Goal: Information Seeking & Learning: Compare options

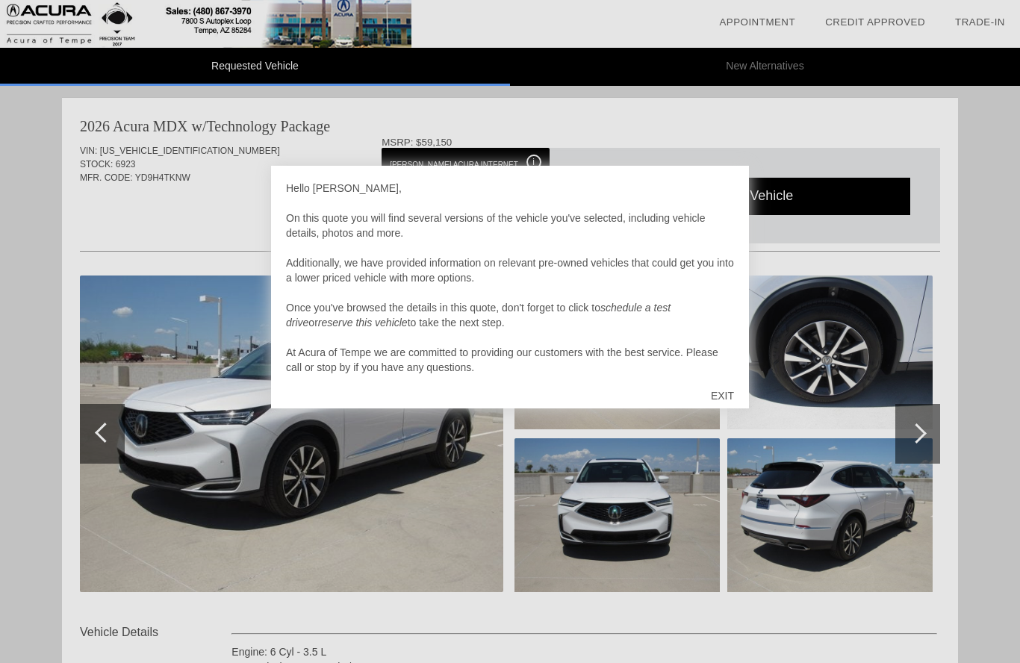
click at [728, 388] on div "EXIT" at bounding box center [722, 395] width 53 height 45
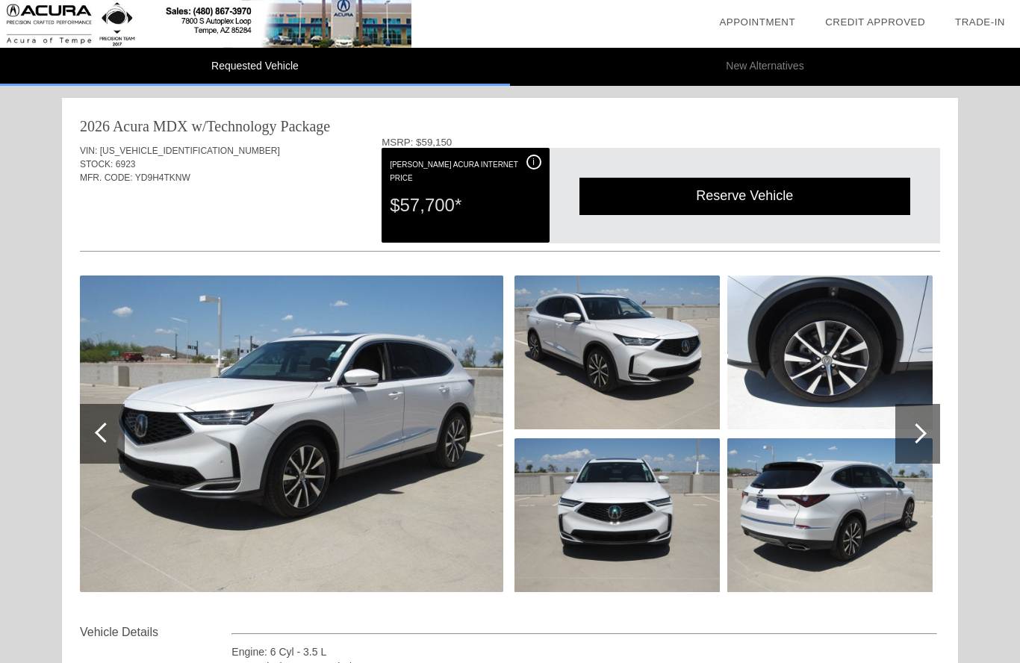
click at [775, 70] on li "New Alternatives" at bounding box center [765, 67] width 510 height 38
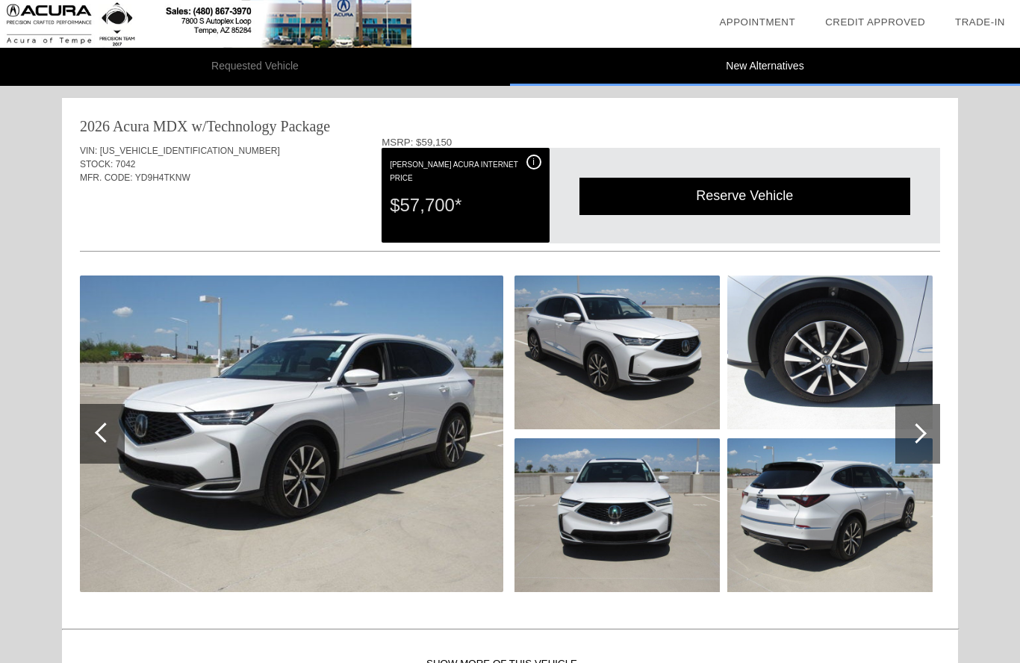
click at [777, 62] on li "New Alternatives" at bounding box center [765, 67] width 510 height 38
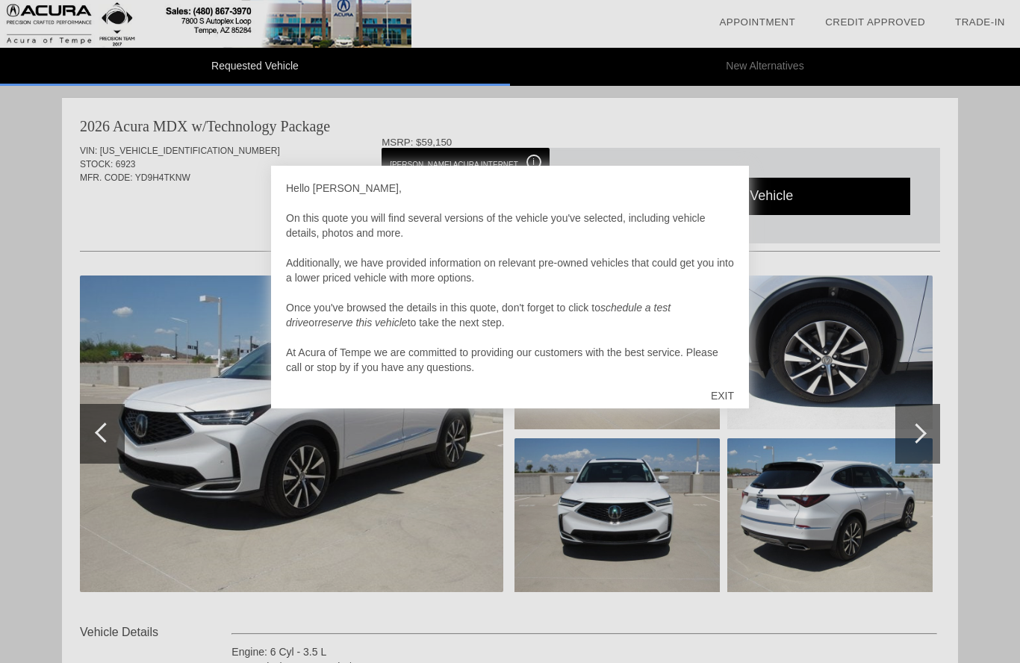
click at [731, 389] on div "EXIT" at bounding box center [722, 395] width 53 height 45
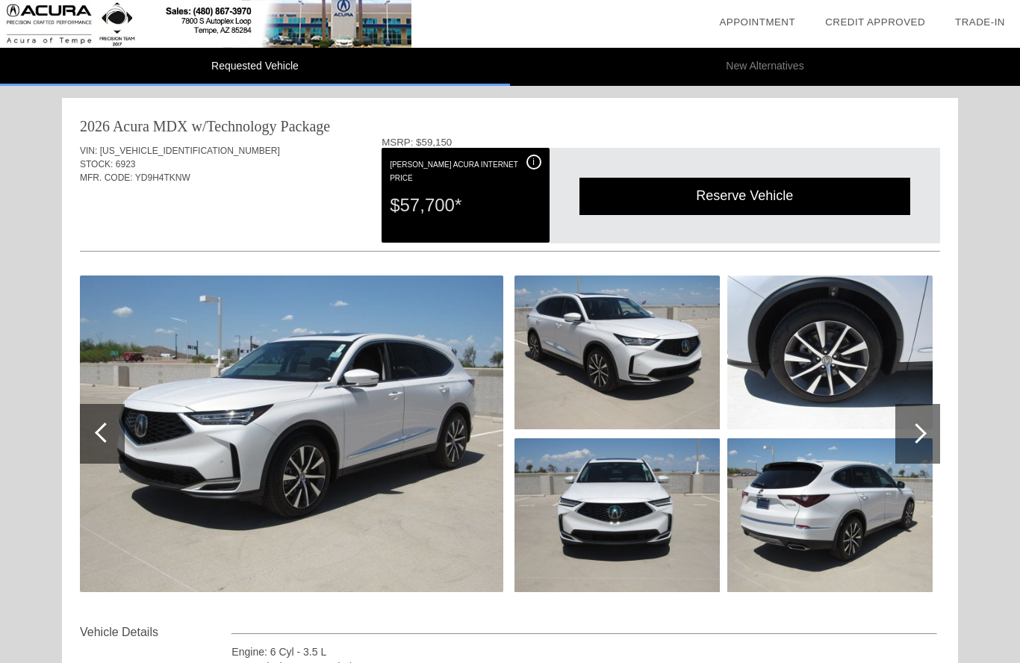
click at [779, 65] on li "New Alternatives" at bounding box center [765, 67] width 510 height 38
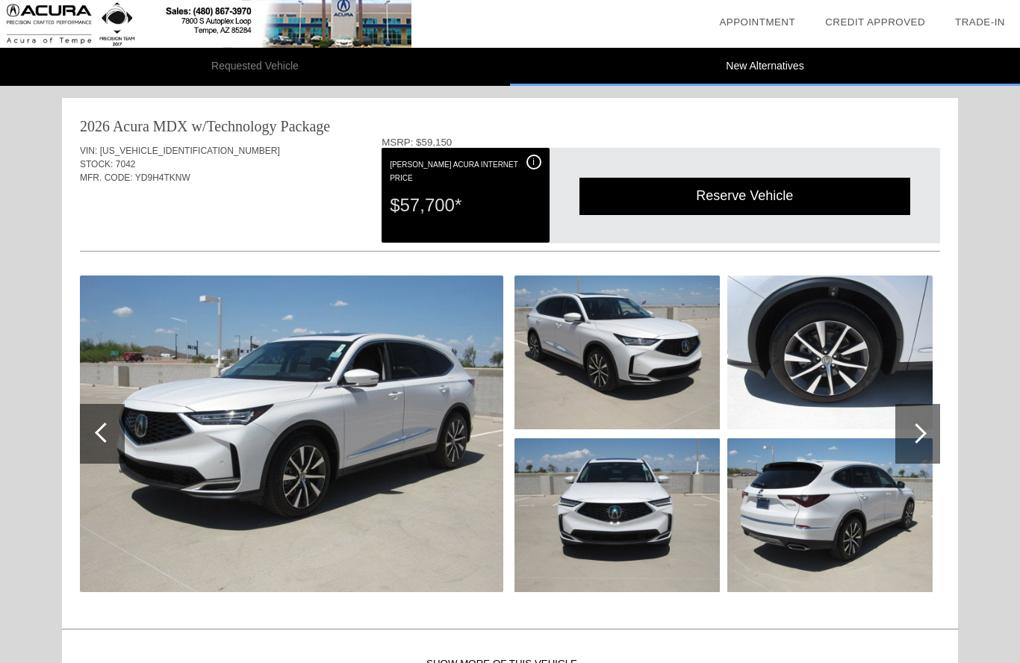
click at [137, 468] on img at bounding box center [291, 434] width 423 height 317
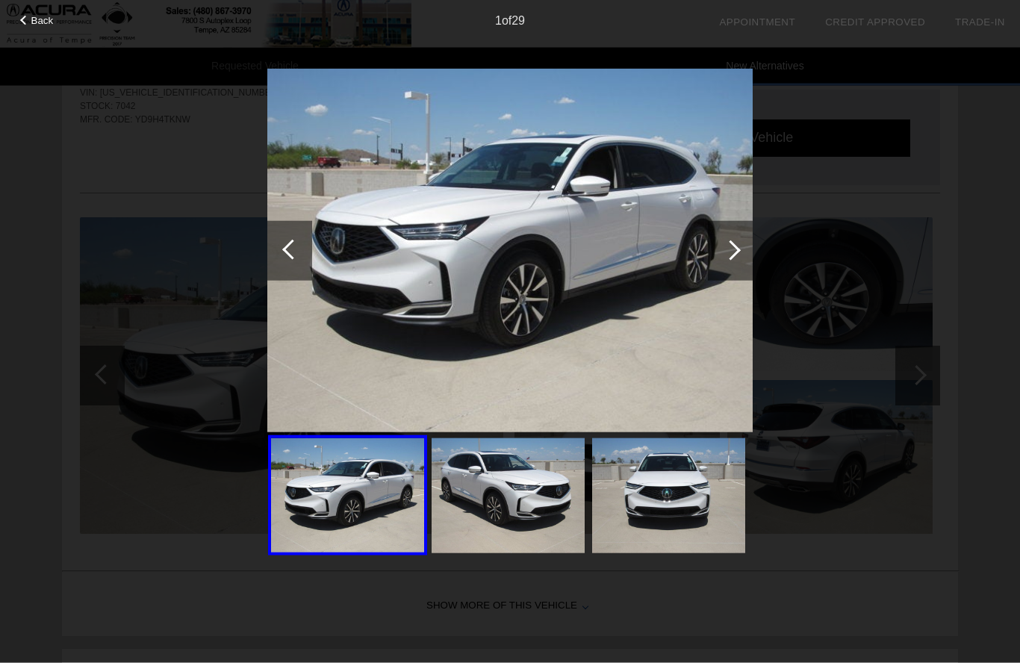
scroll to position [5, 0]
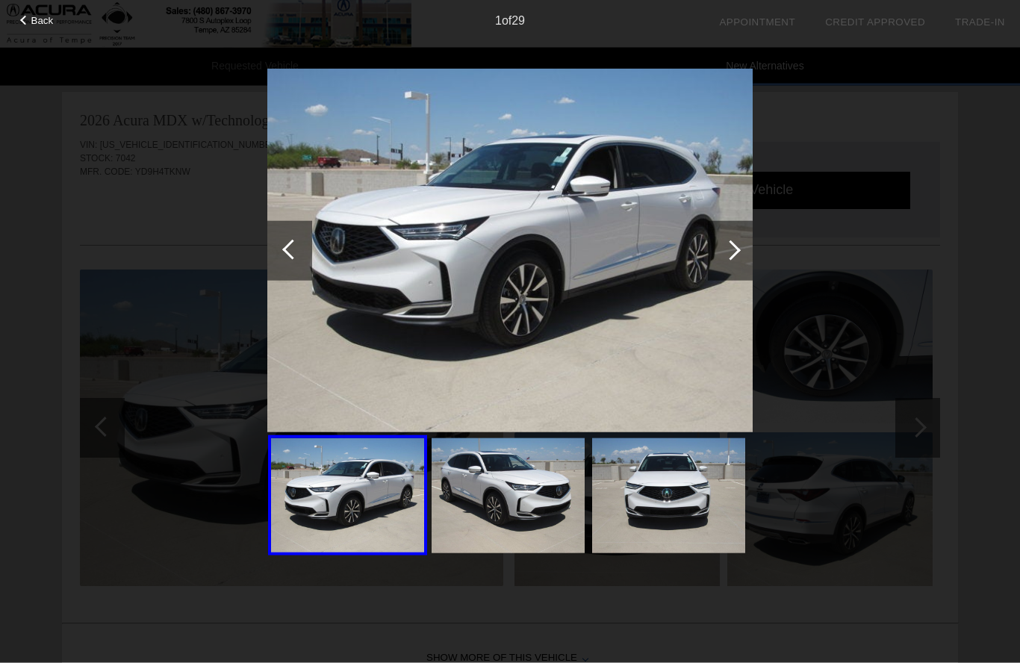
click at [40, 15] on span "Back" at bounding box center [42, 20] width 22 height 11
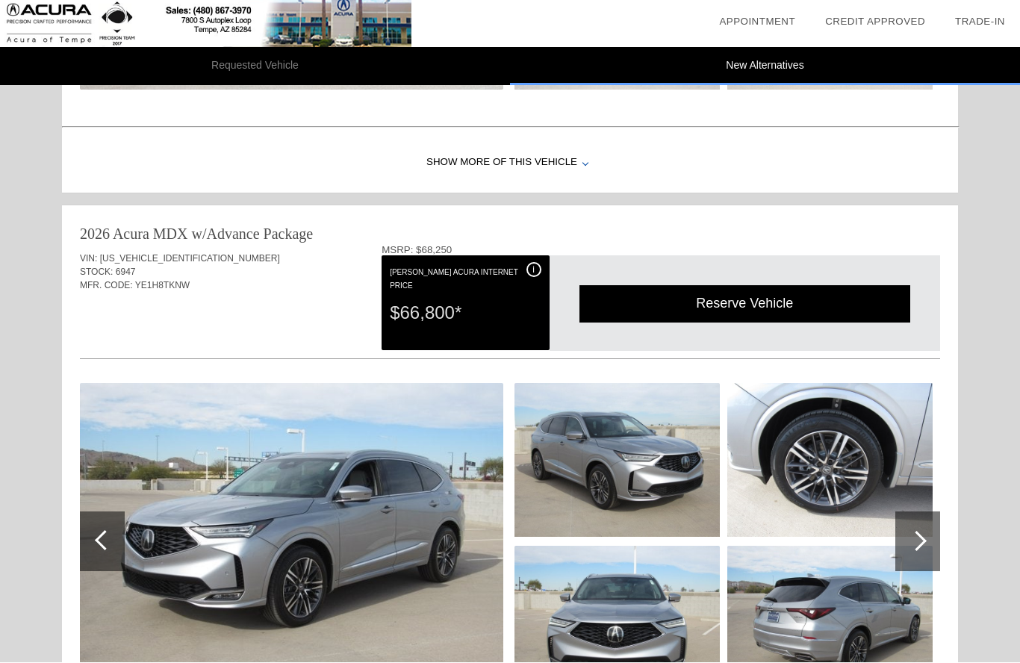
scroll to position [1112, 0]
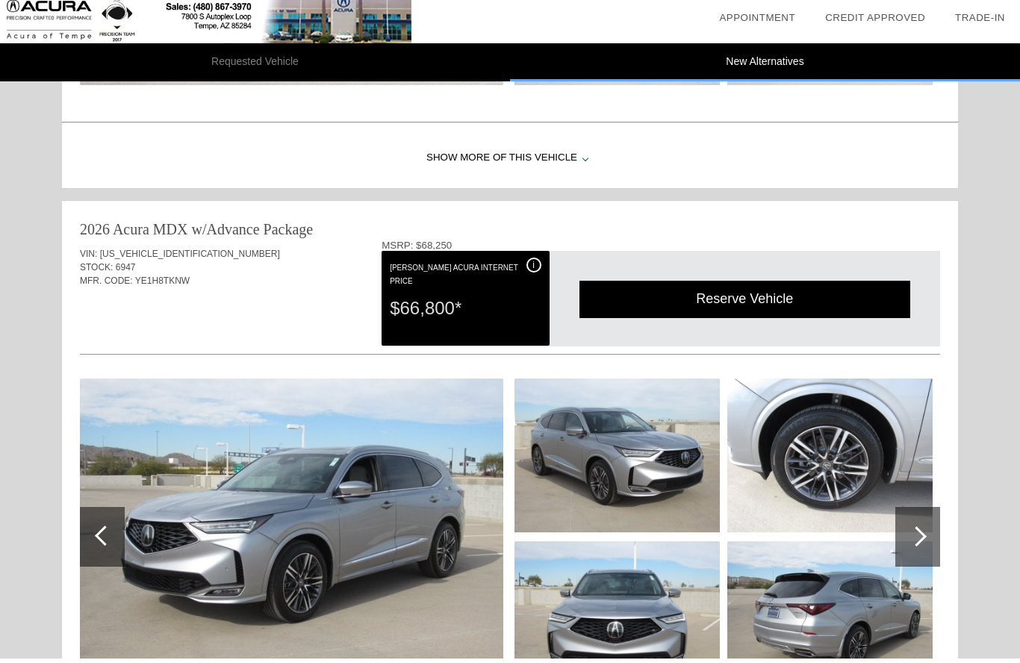
click at [529, 271] on div "i" at bounding box center [533, 269] width 15 height 15
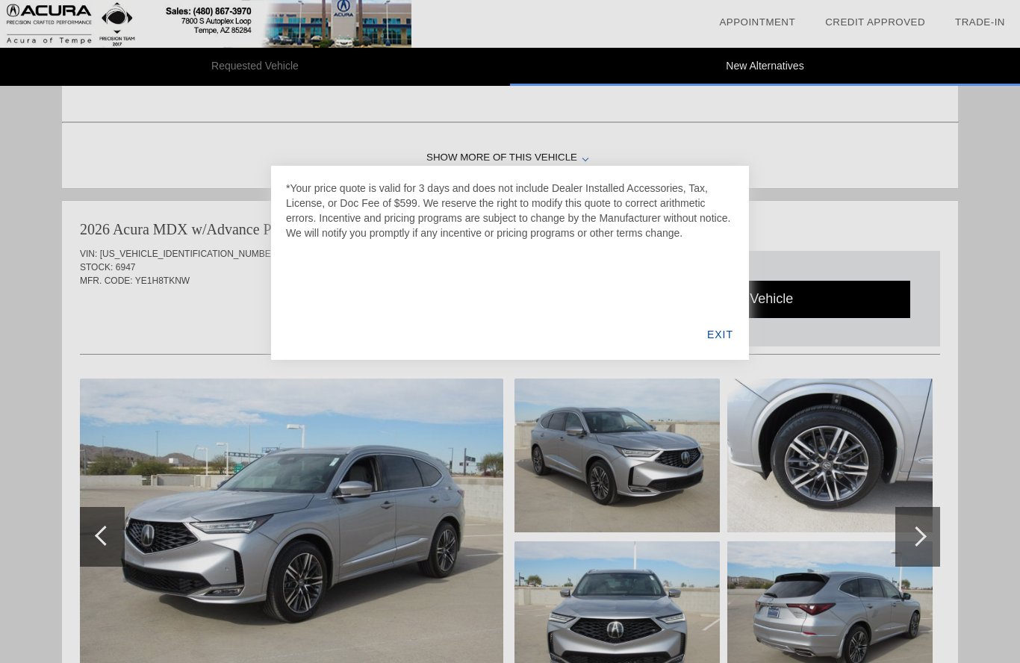
click at [733, 327] on div "EXIT" at bounding box center [719, 334] width 57 height 51
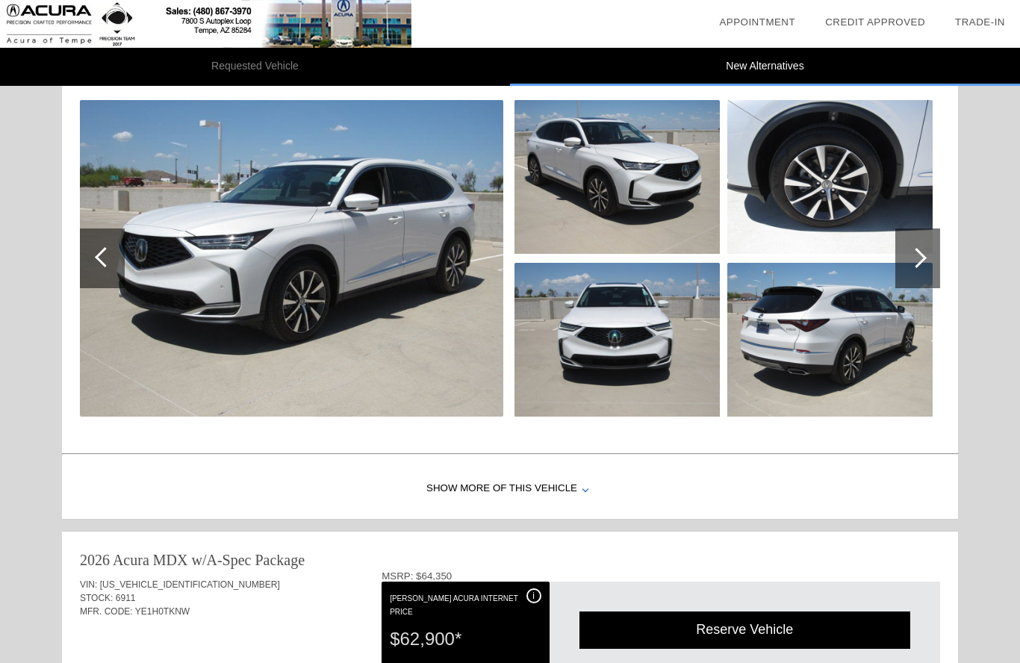
scroll to position [0, 0]
